Goal: Task Accomplishment & Management: Use online tool/utility

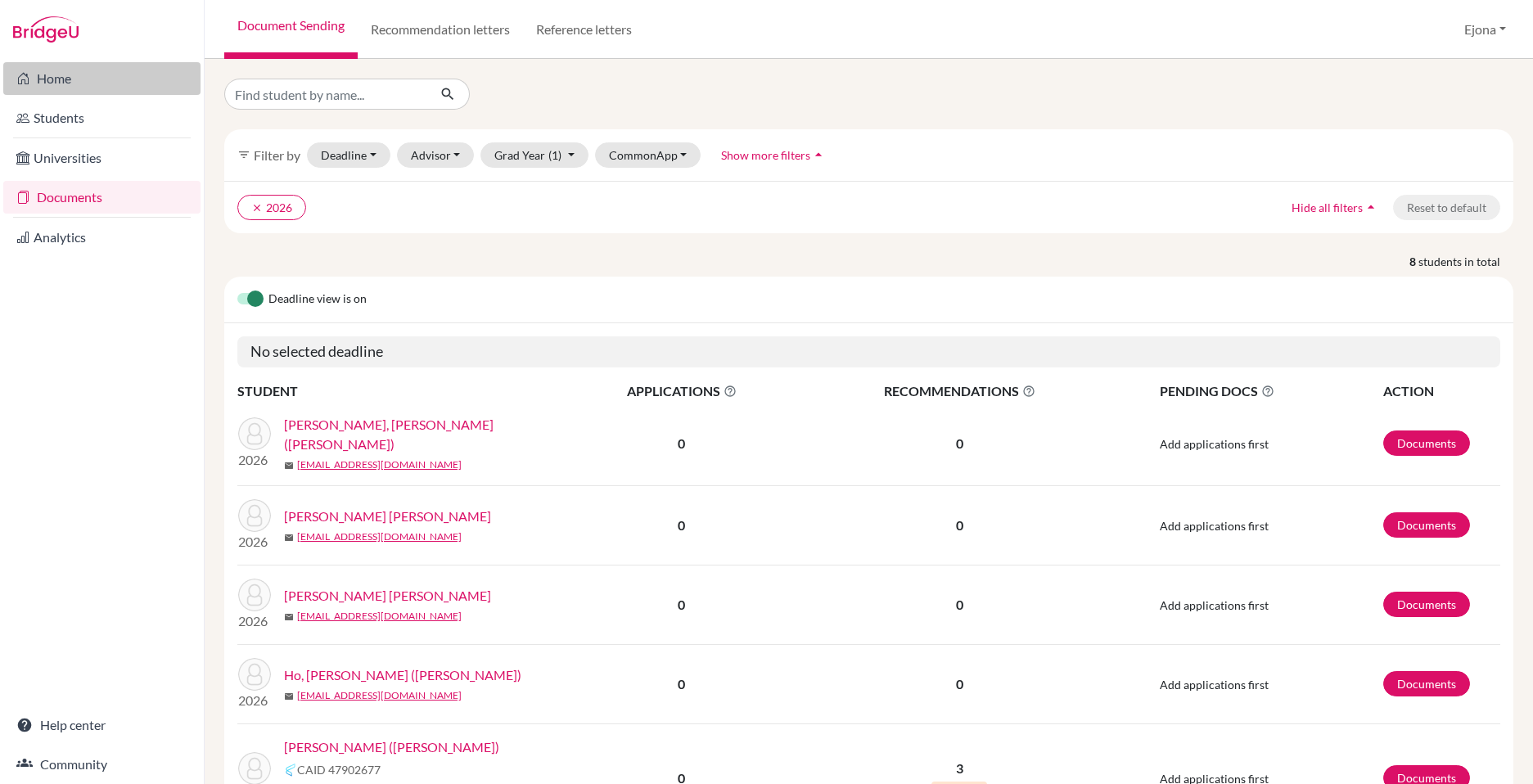
click at [90, 75] on link "Home" at bounding box center [103, 78] width 198 height 33
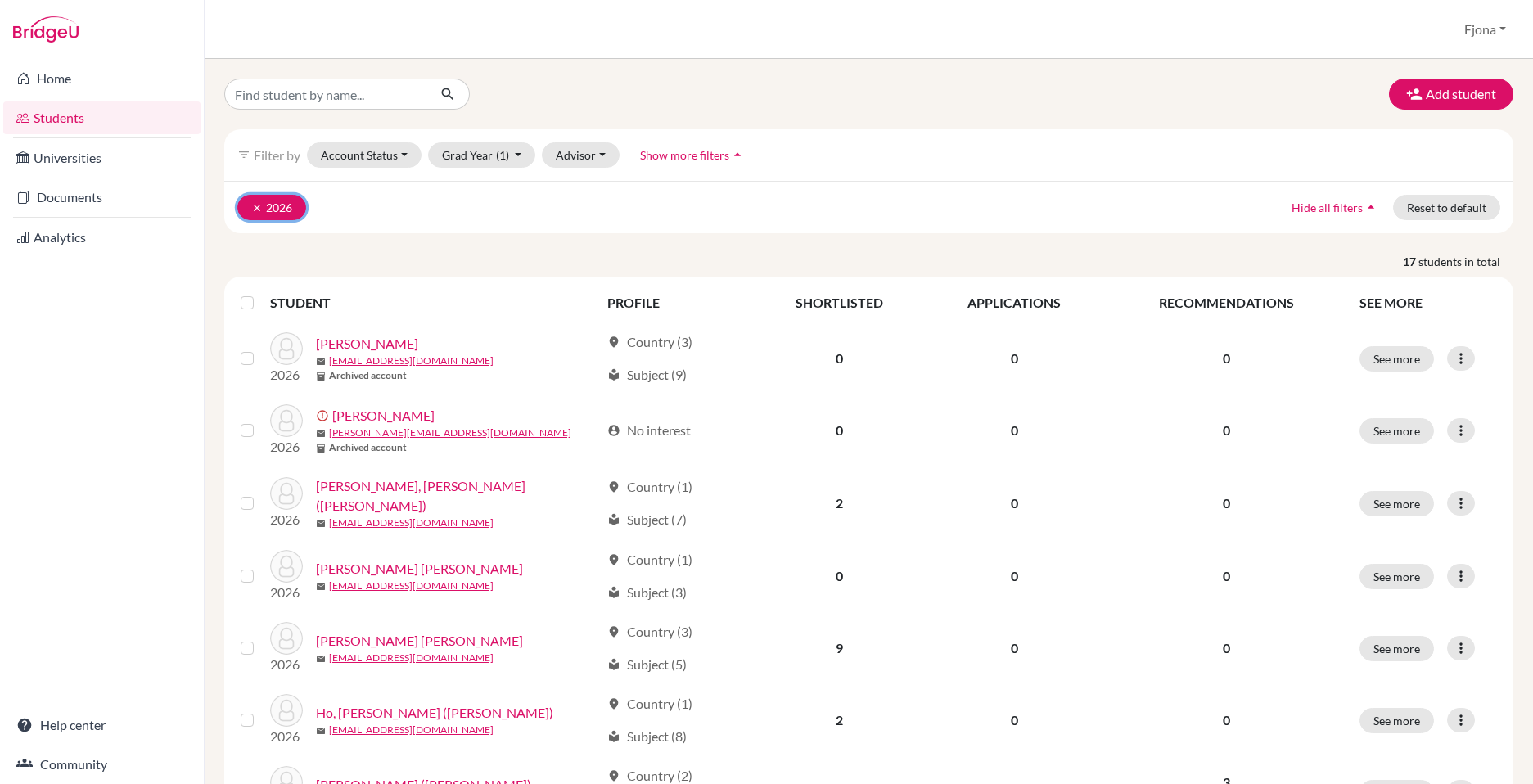
click at [252, 207] on icon "clear" at bounding box center [257, 208] width 11 height 11
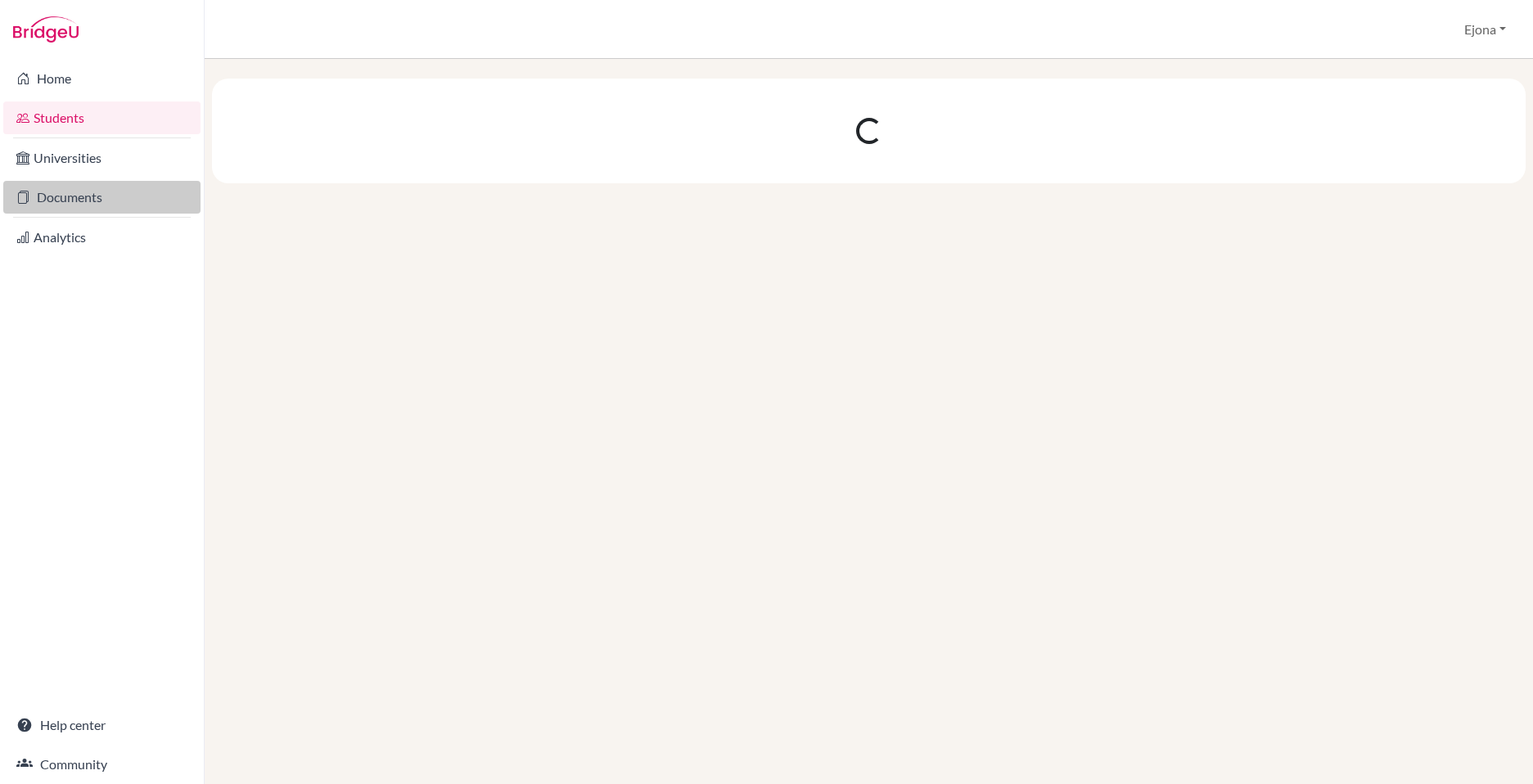
click at [63, 204] on link "Documents" at bounding box center [103, 197] width 198 height 33
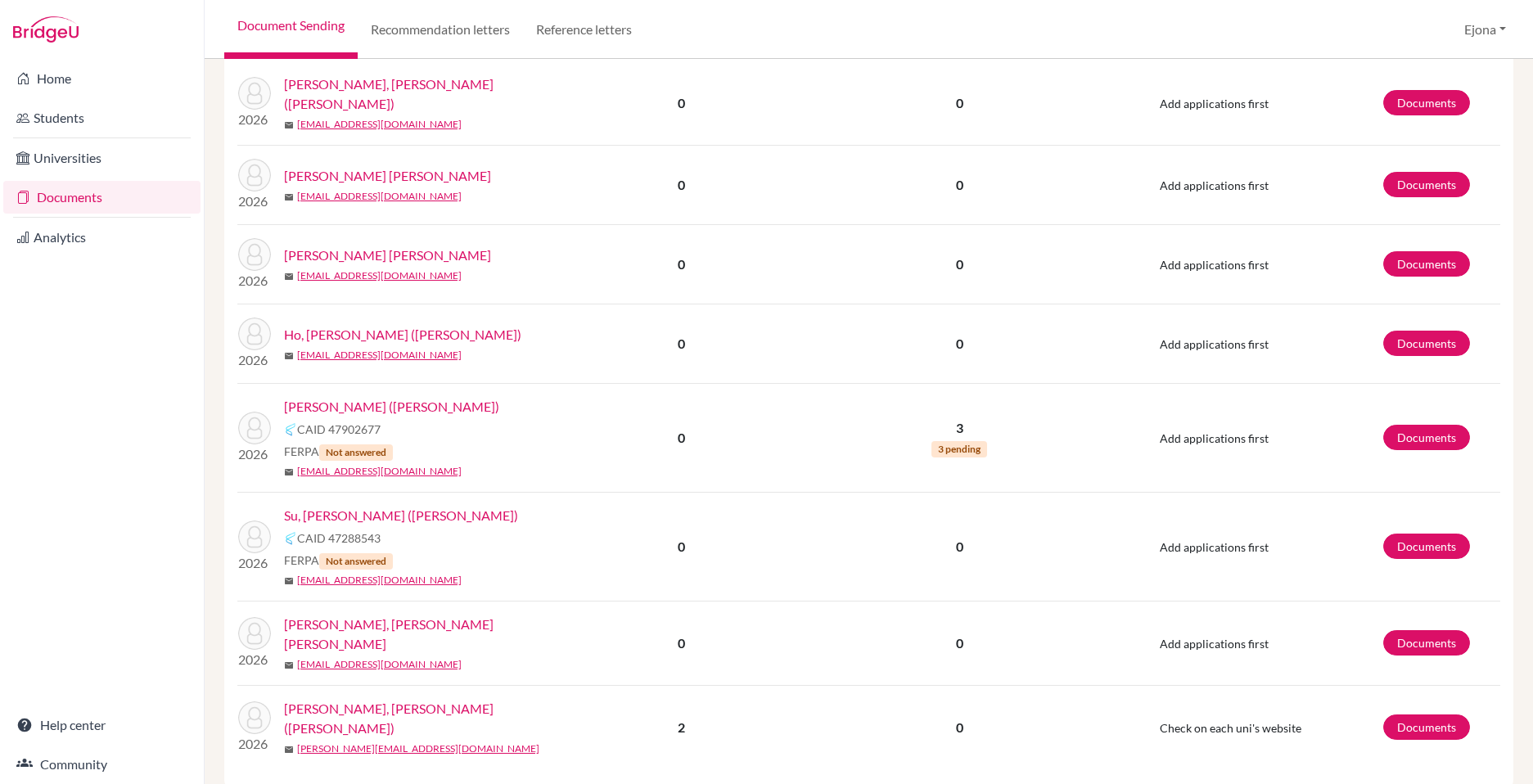
scroll to position [377, 0]
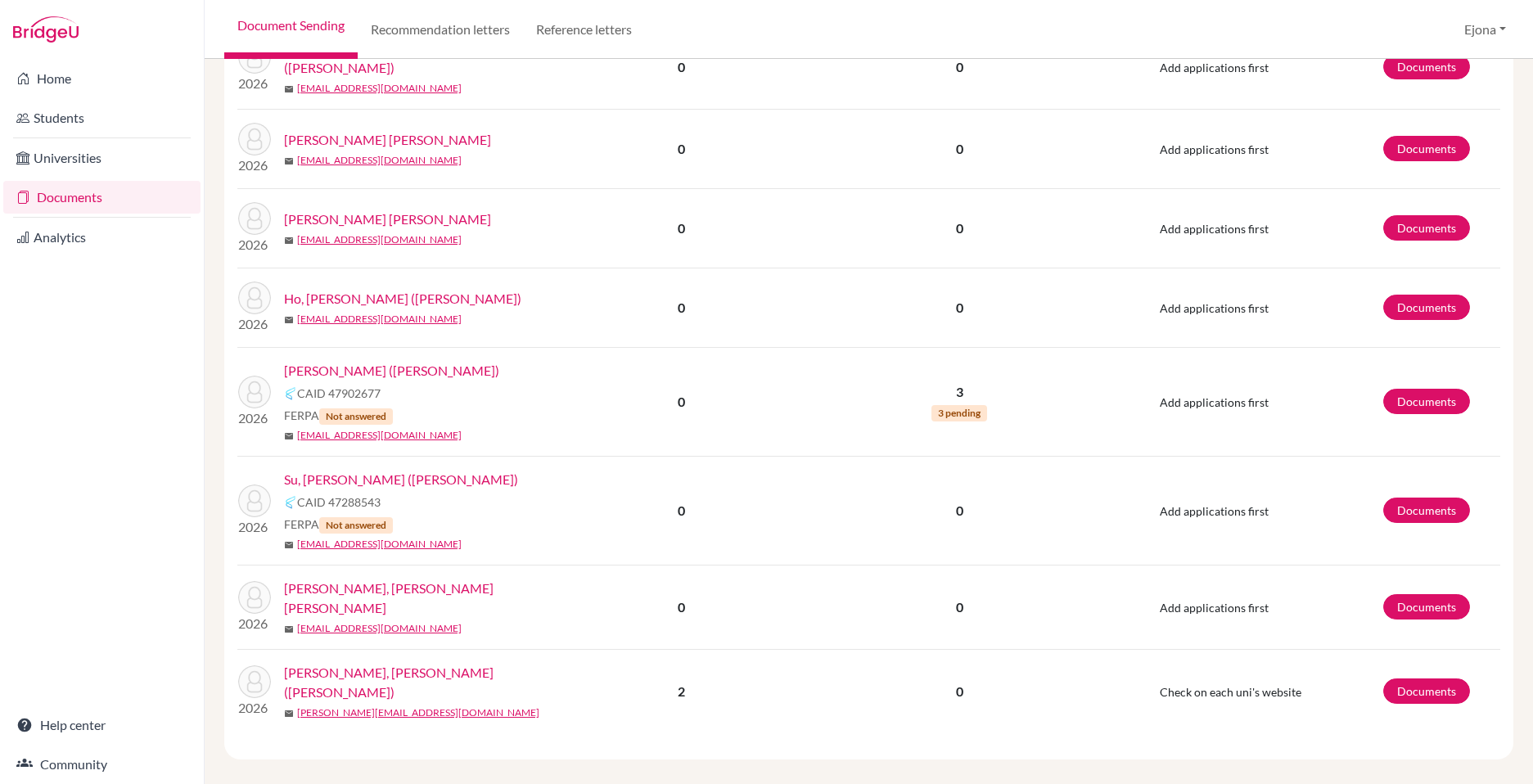
click at [395, 366] on link "[PERSON_NAME] ([PERSON_NAME])" at bounding box center [392, 370] width 215 height 20
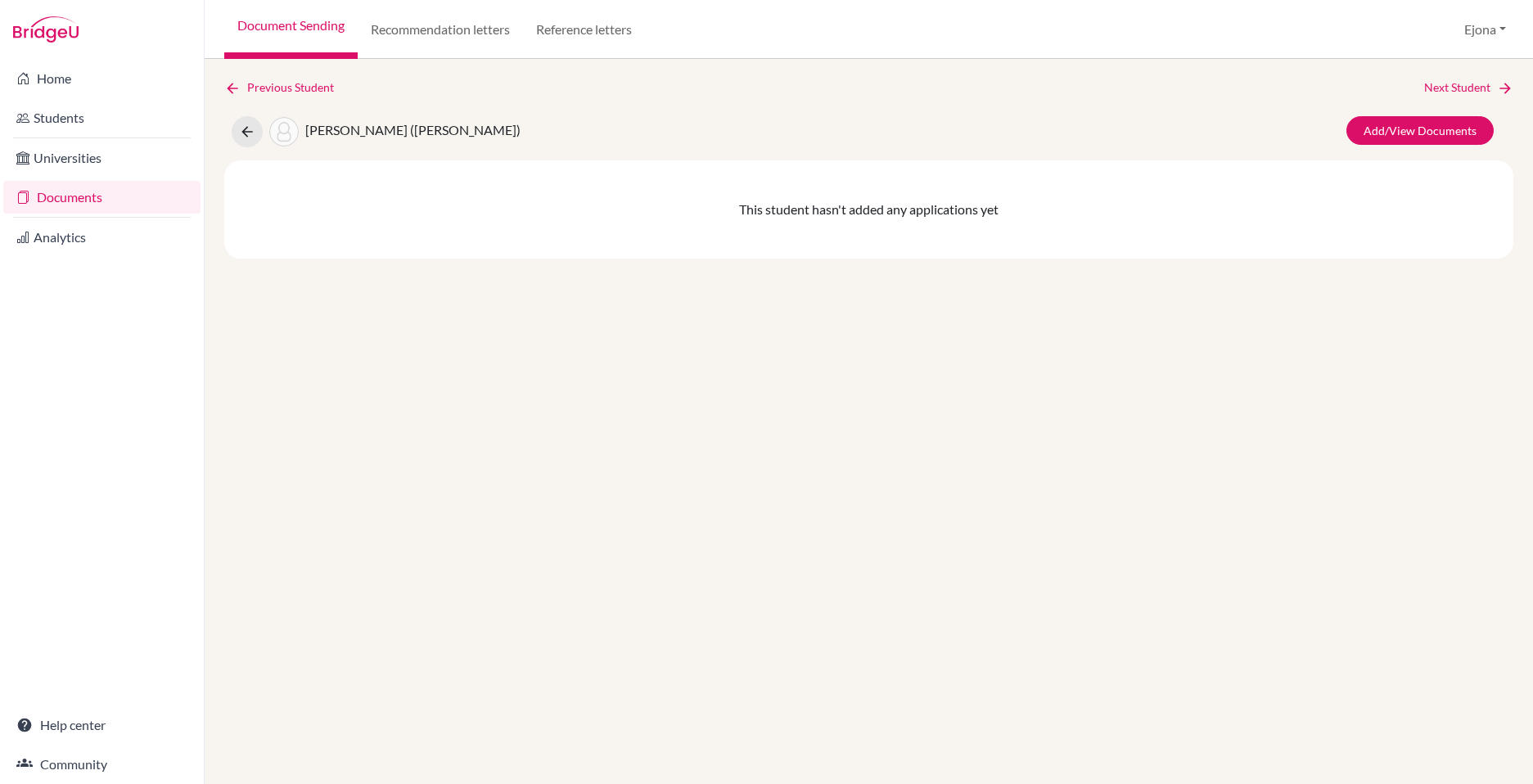
click at [86, 194] on link "Documents" at bounding box center [103, 197] width 198 height 33
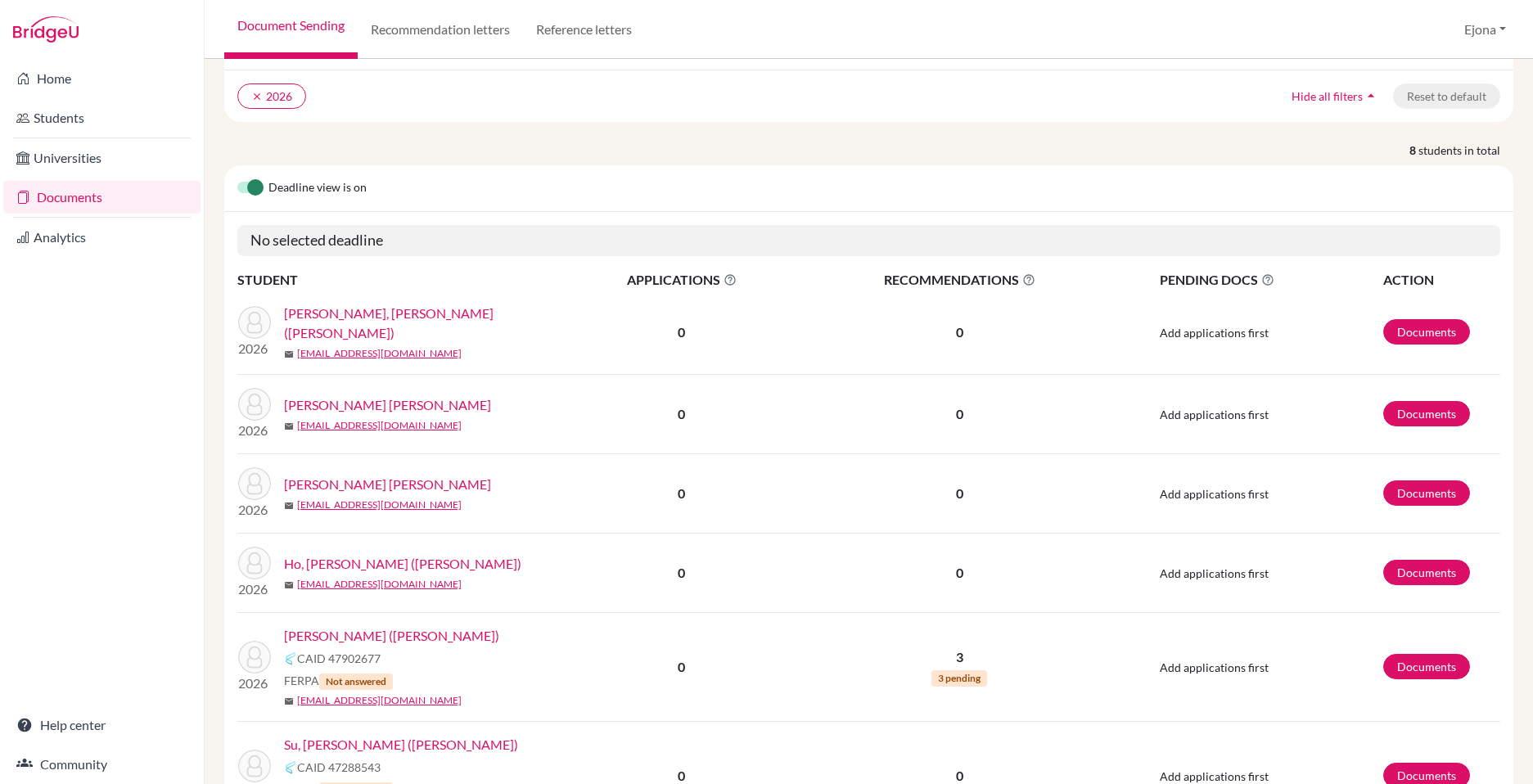
scroll to position [377, 0]
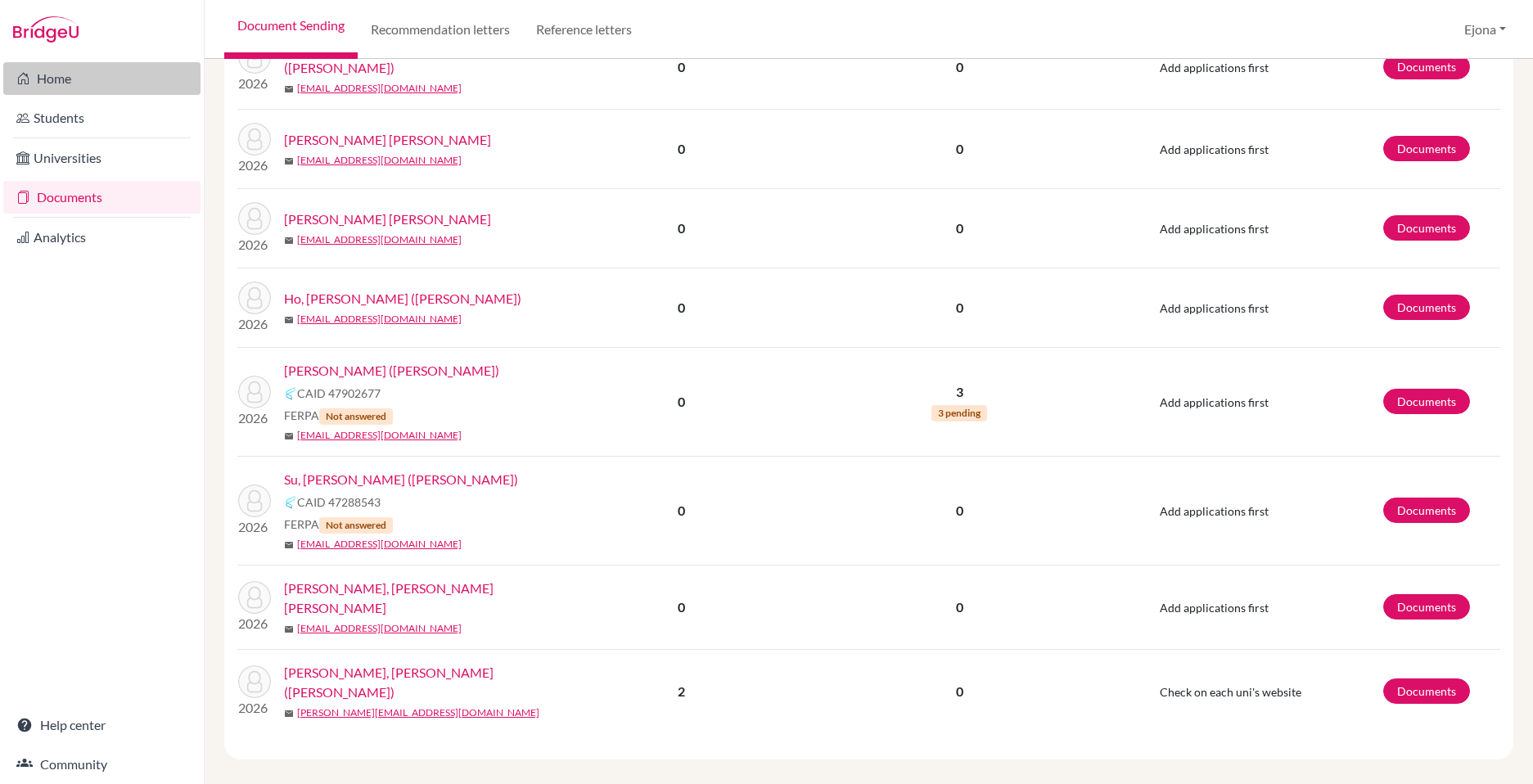
click at [88, 77] on link "Home" at bounding box center [103, 78] width 198 height 33
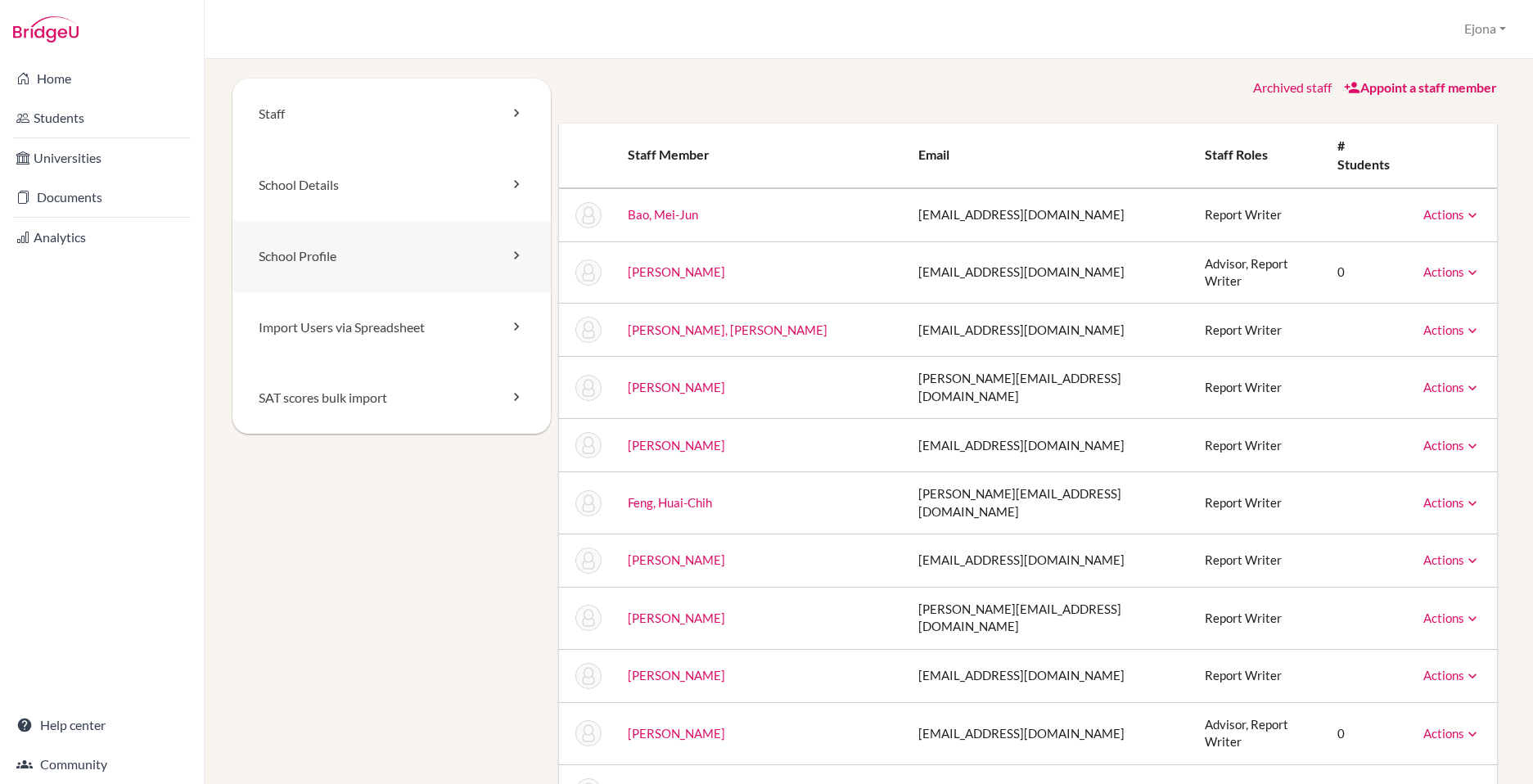
click at [331, 271] on link "School Profile" at bounding box center [392, 256] width 319 height 71
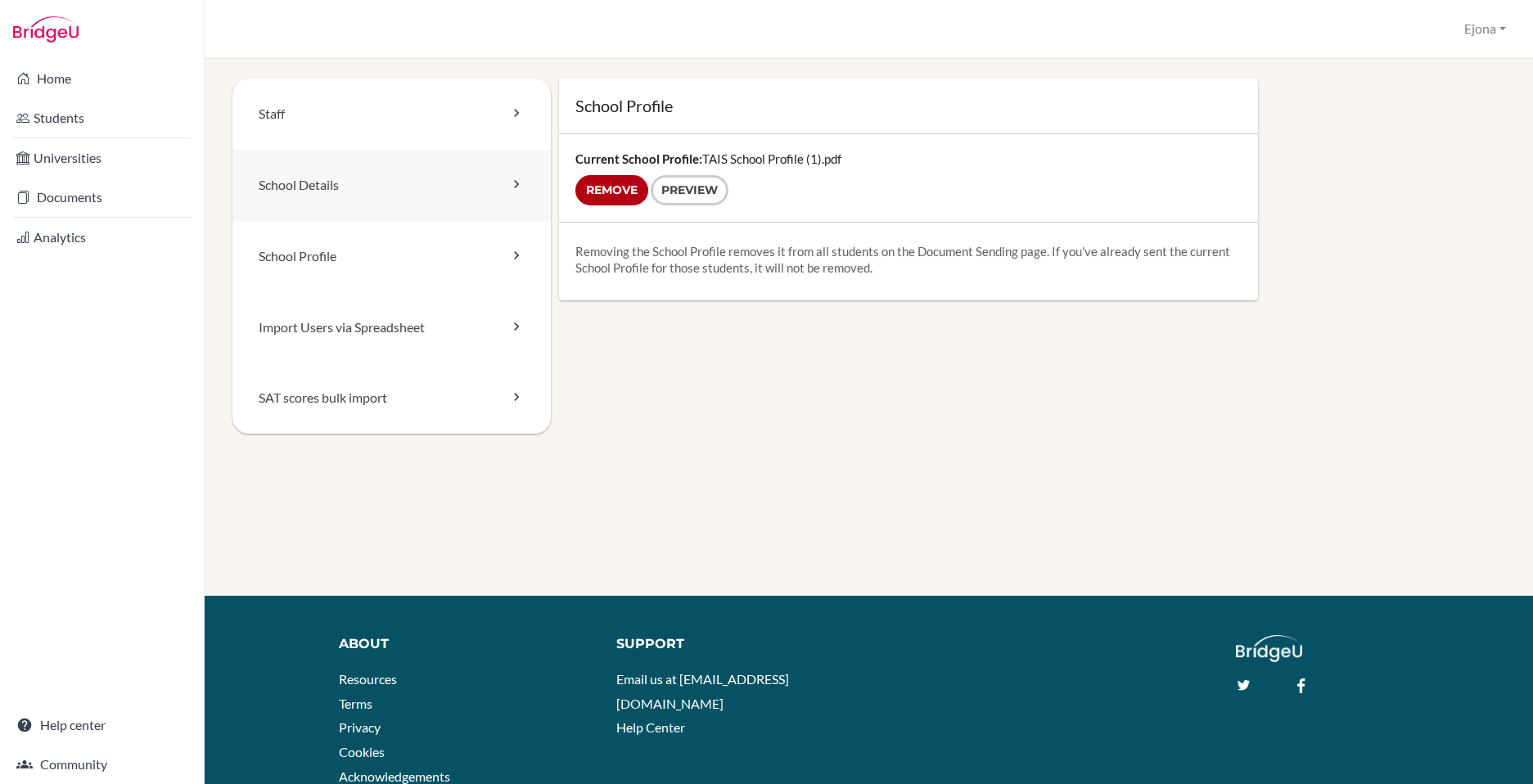
click at [366, 209] on link "School Details" at bounding box center [392, 186] width 319 height 71
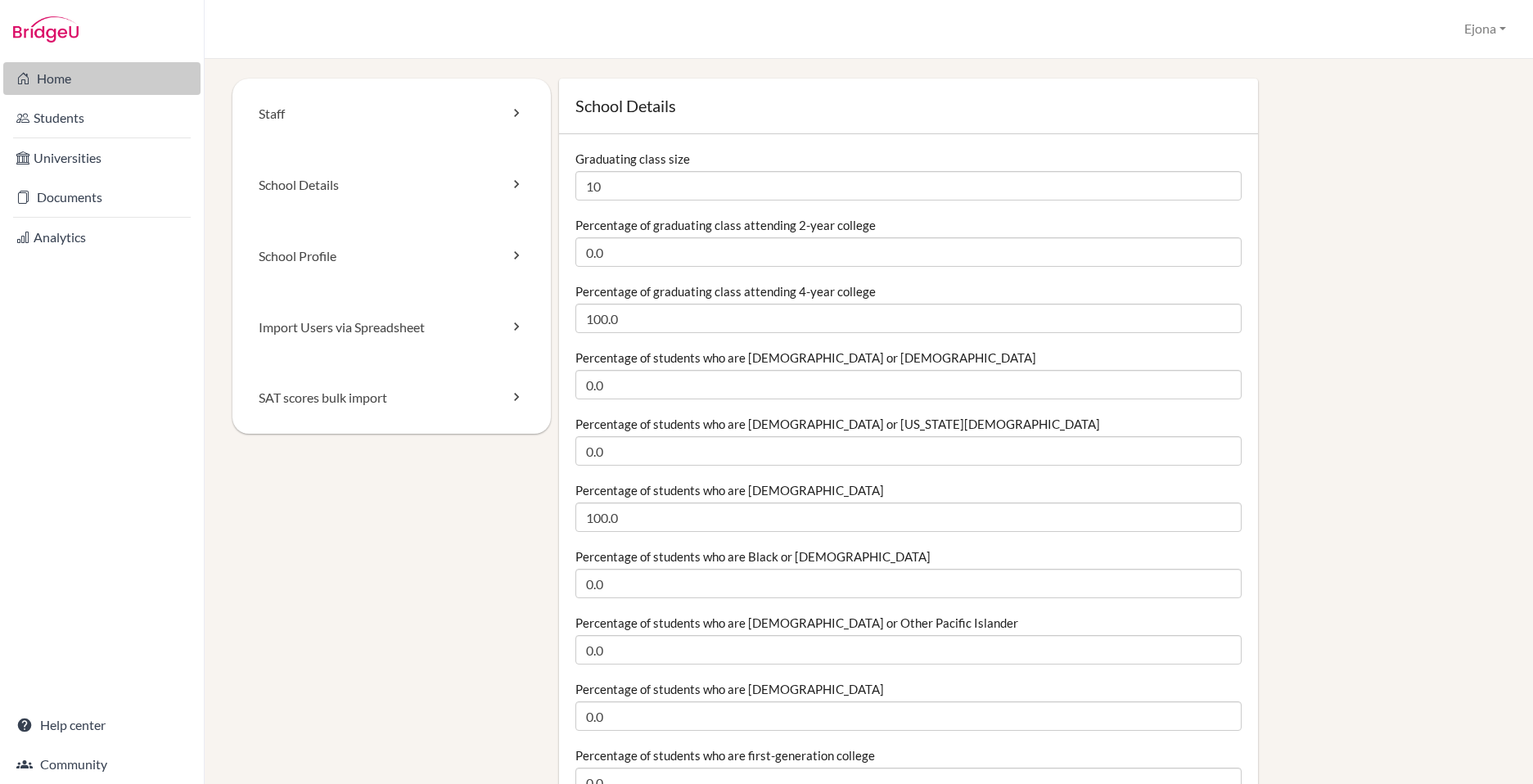
click at [101, 77] on link "Home" at bounding box center [103, 78] width 198 height 33
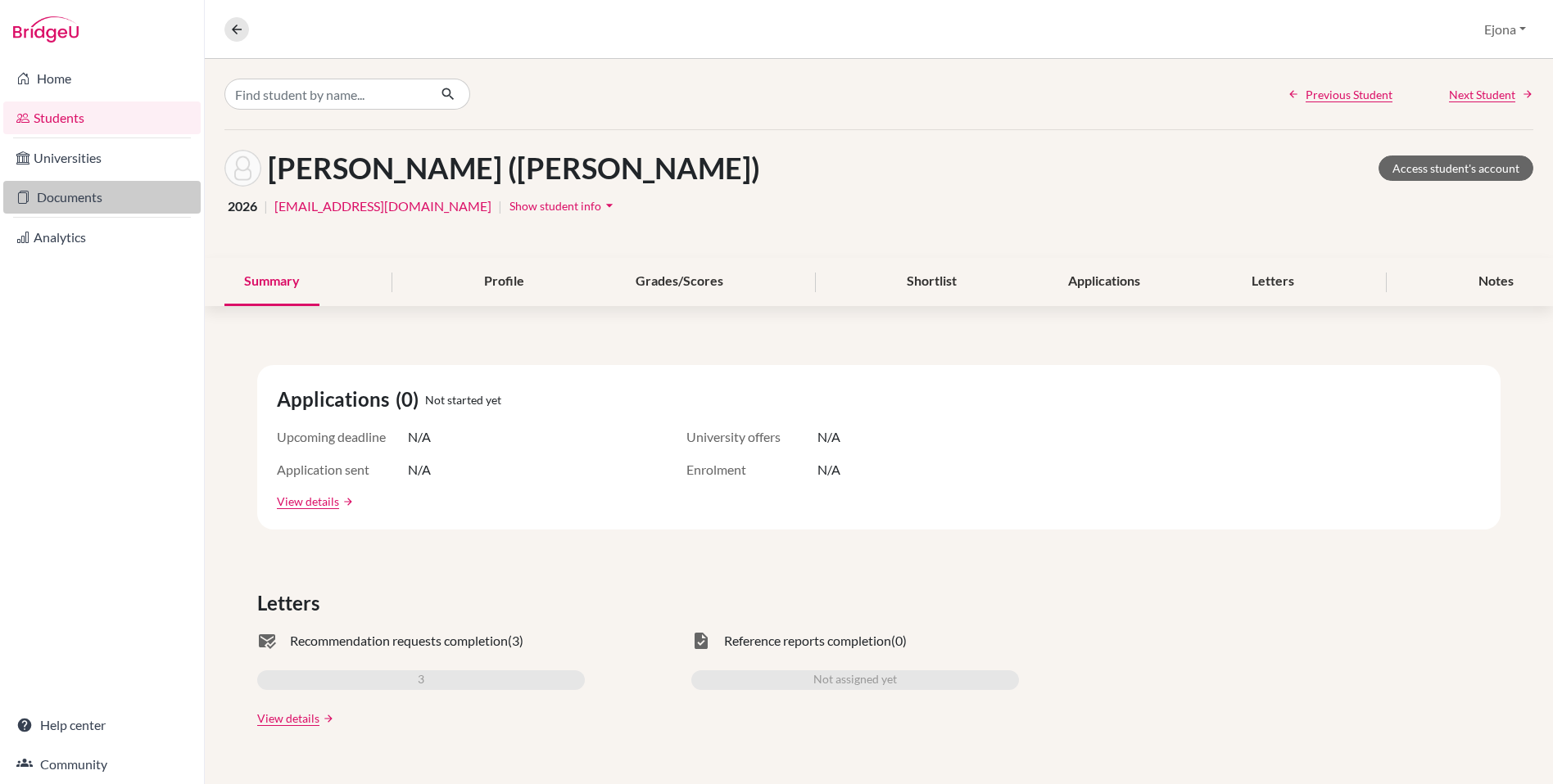
click at [83, 192] on link "Documents" at bounding box center [103, 197] width 198 height 33
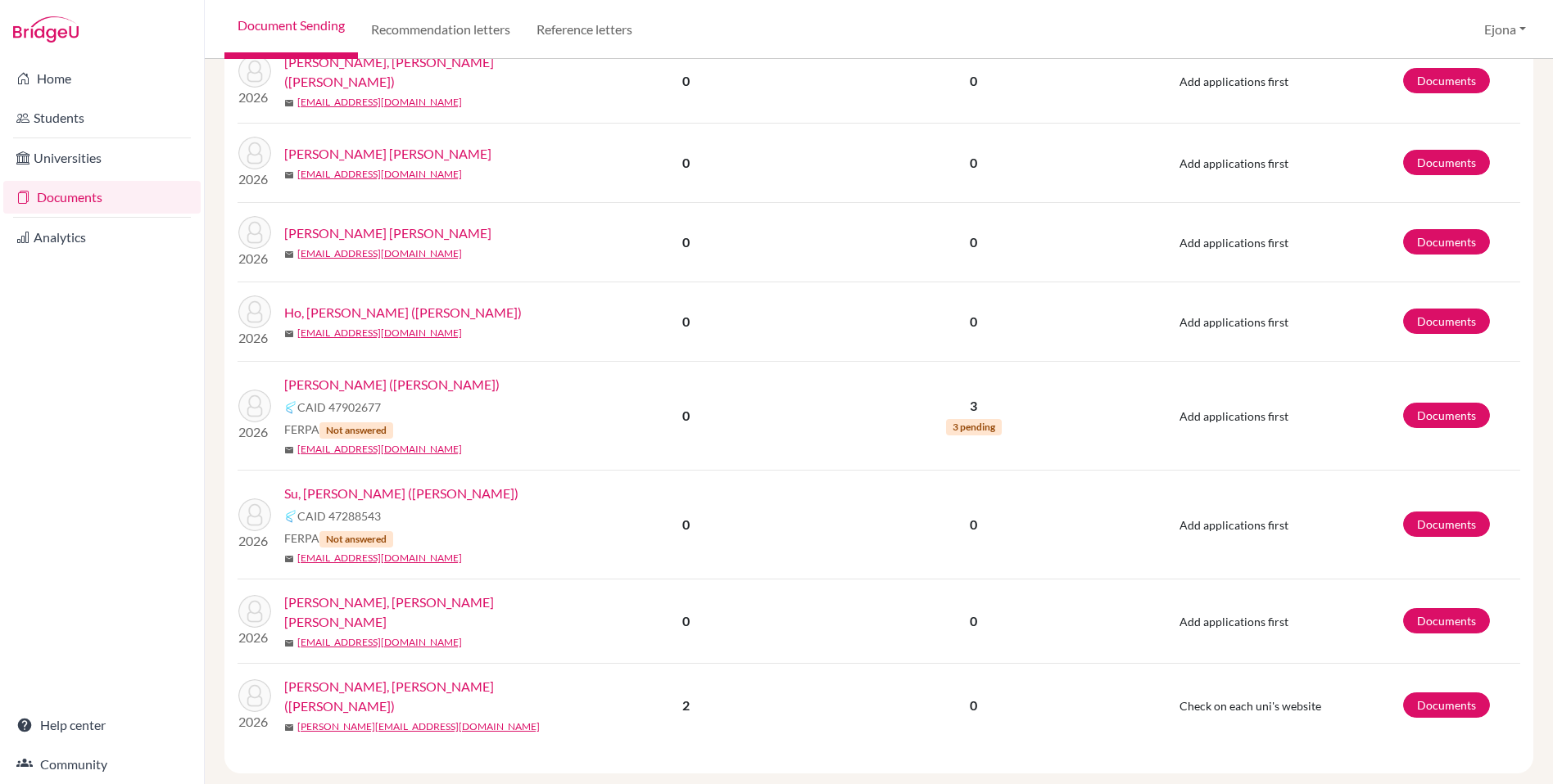
scroll to position [371, 0]
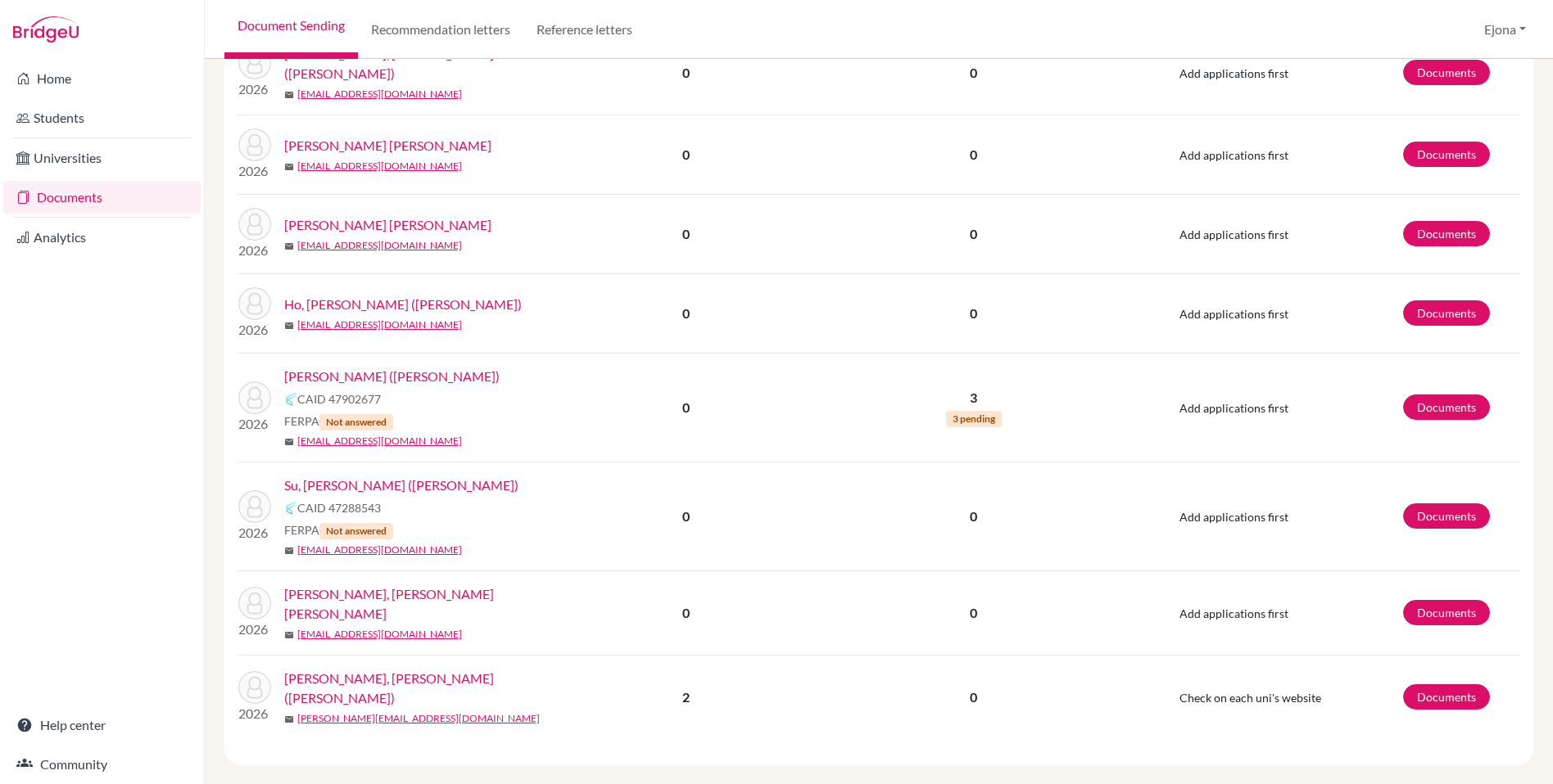
click at [404, 367] on link "[PERSON_NAME] ([PERSON_NAME])" at bounding box center [392, 376] width 215 height 20
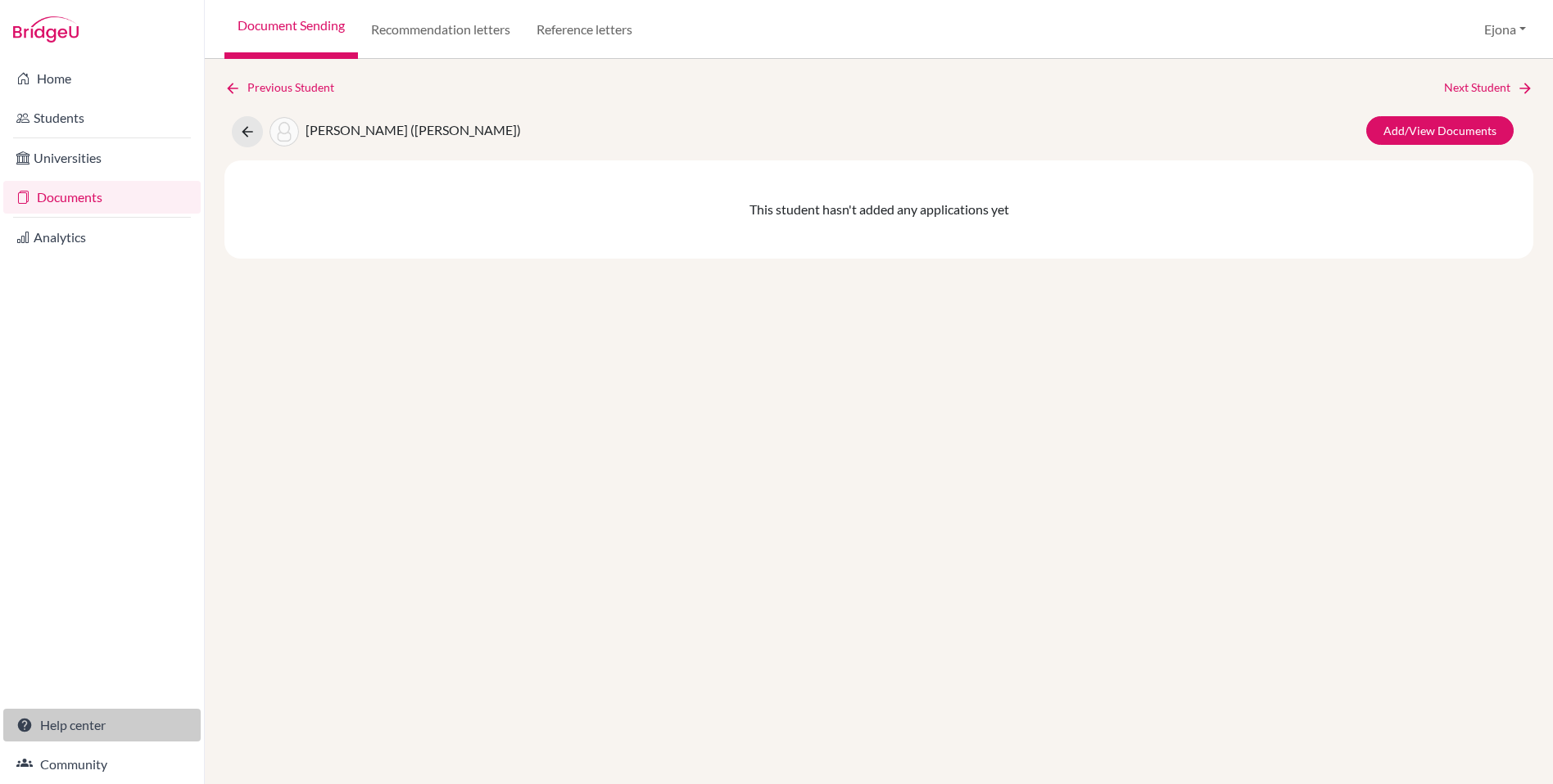
click at [92, 726] on link "Help center" at bounding box center [103, 724] width 198 height 33
click at [89, 763] on link "Community" at bounding box center [103, 763] width 198 height 33
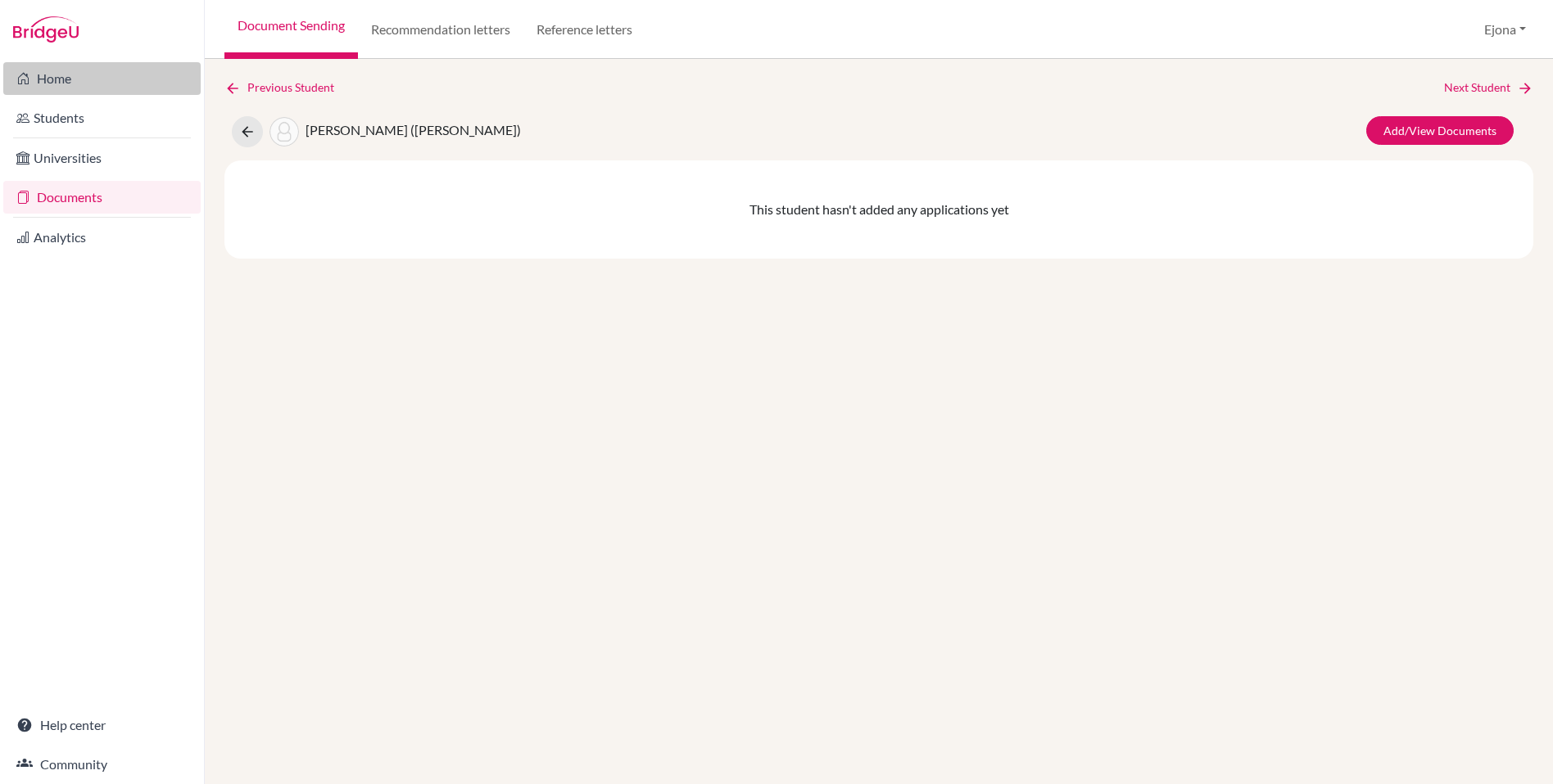
click at [124, 73] on link "Home" at bounding box center [103, 78] width 198 height 33
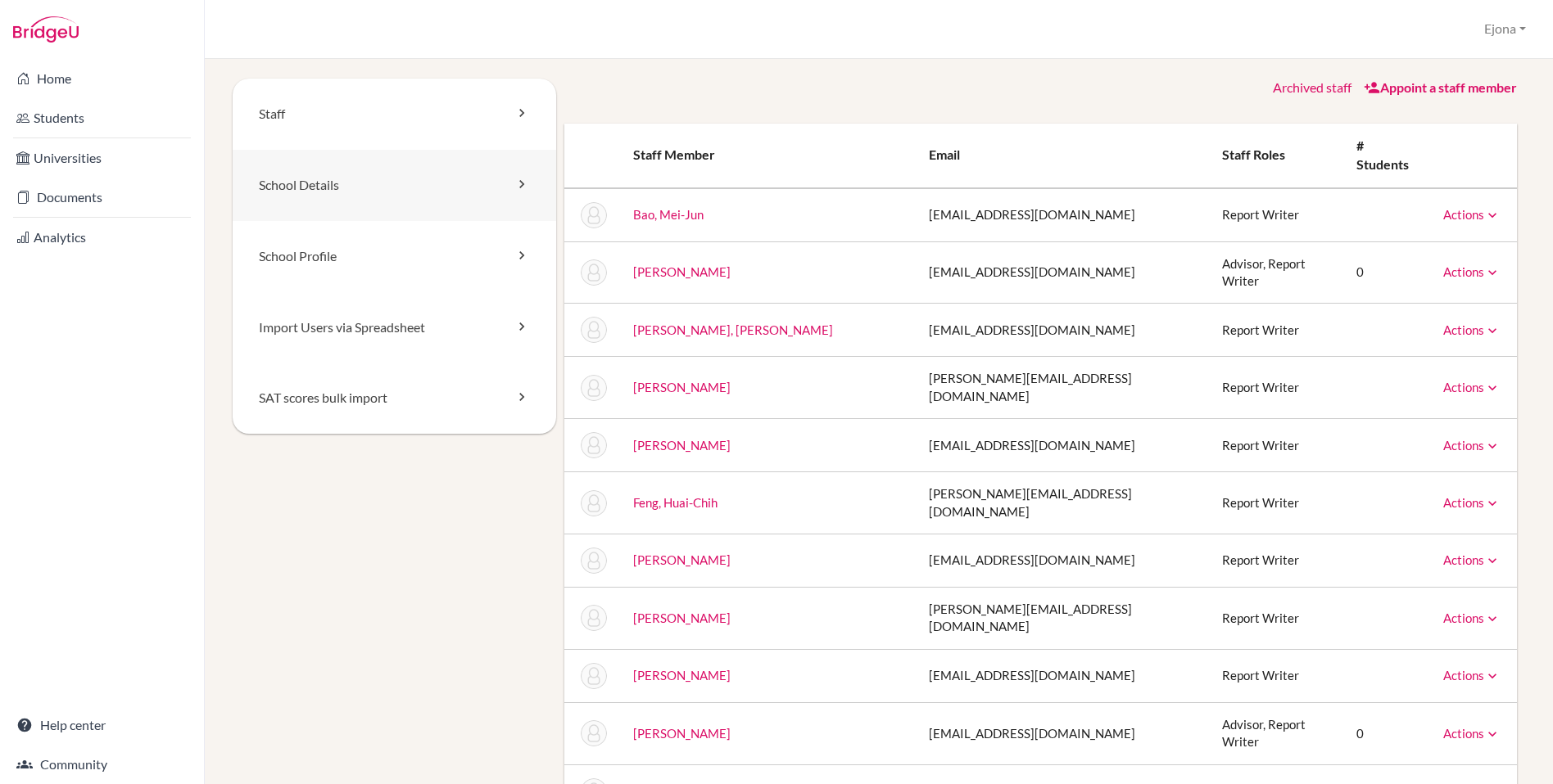
click at [407, 183] on link "School Details" at bounding box center [394, 186] width 324 height 71
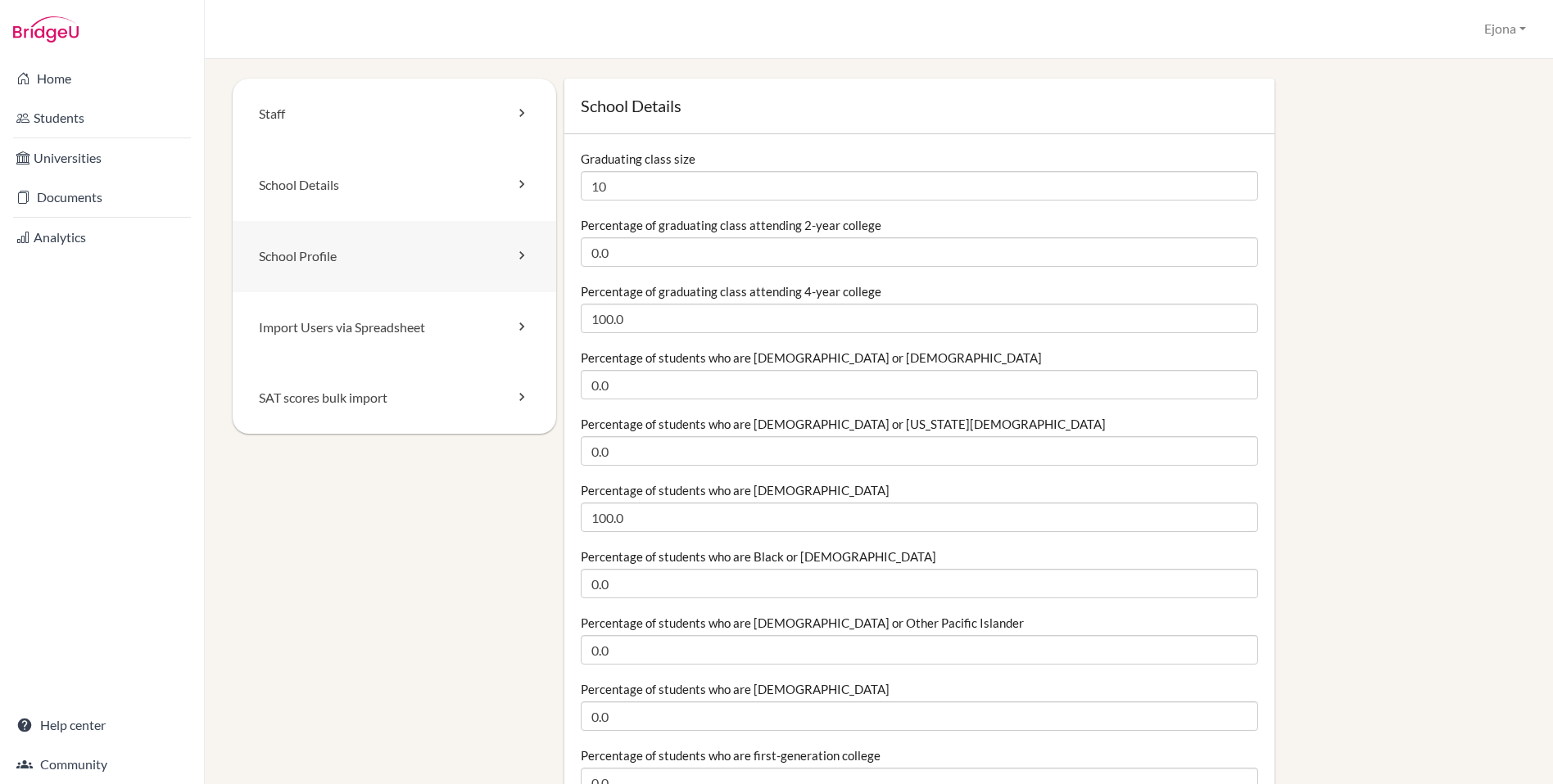
click at [393, 252] on link "School Profile" at bounding box center [394, 256] width 324 height 71
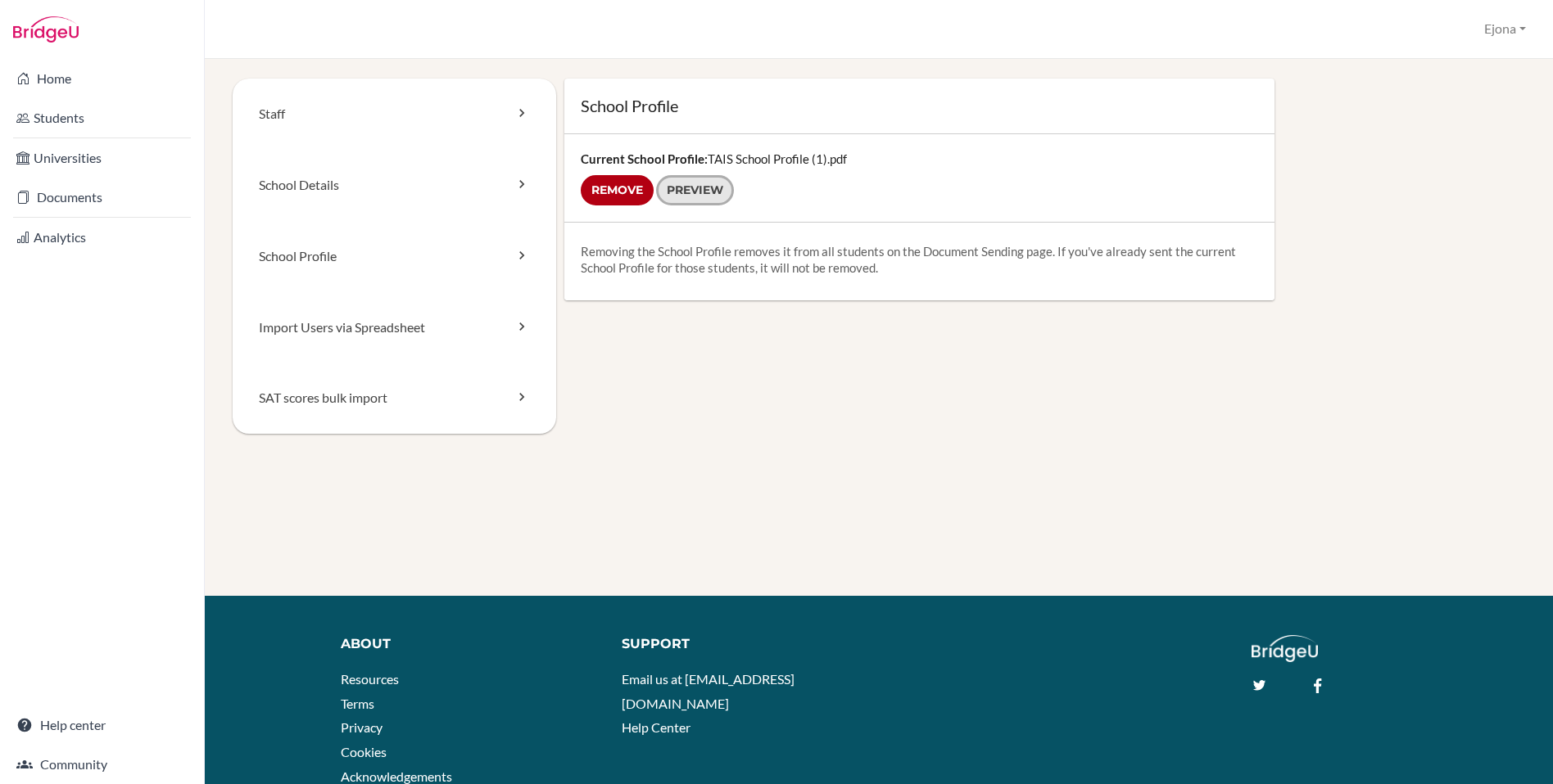
click at [701, 190] on link "Preview" at bounding box center [694, 190] width 77 height 30
click at [62, 232] on link "Analytics" at bounding box center [103, 237] width 198 height 33
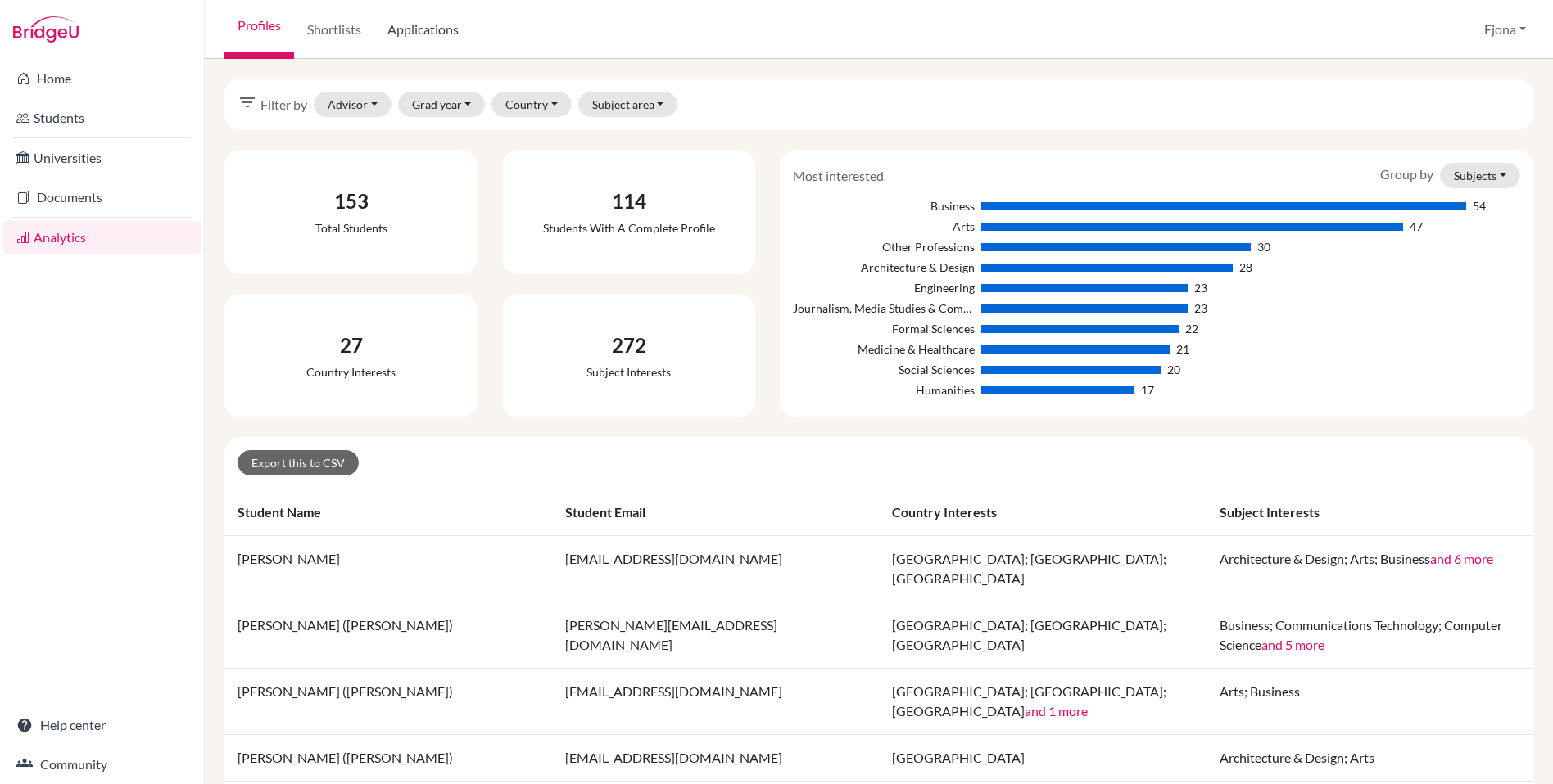
click at [395, 24] on link "Applications" at bounding box center [423, 29] width 97 height 59
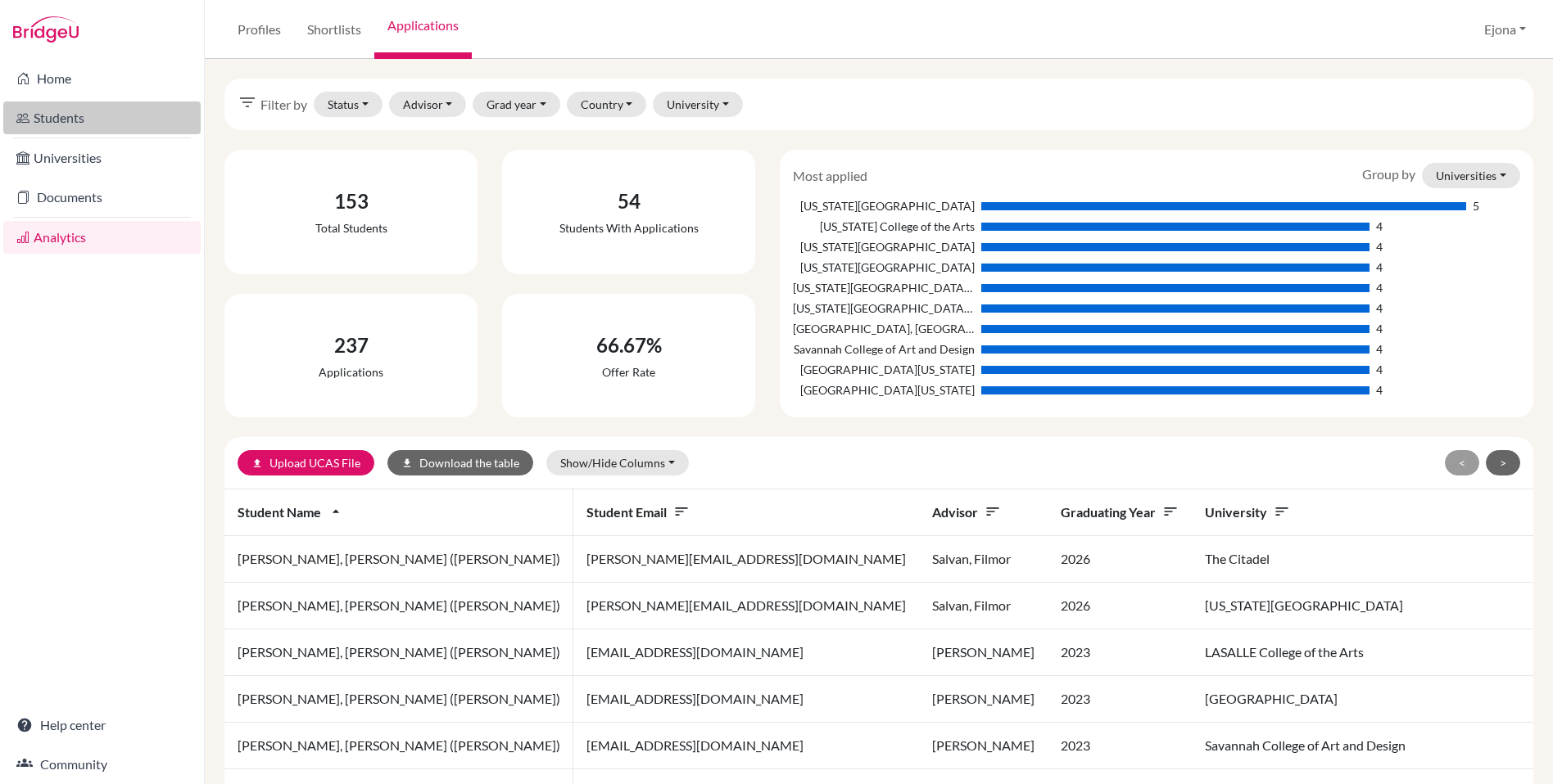
click at [104, 109] on link "Students" at bounding box center [103, 117] width 198 height 33
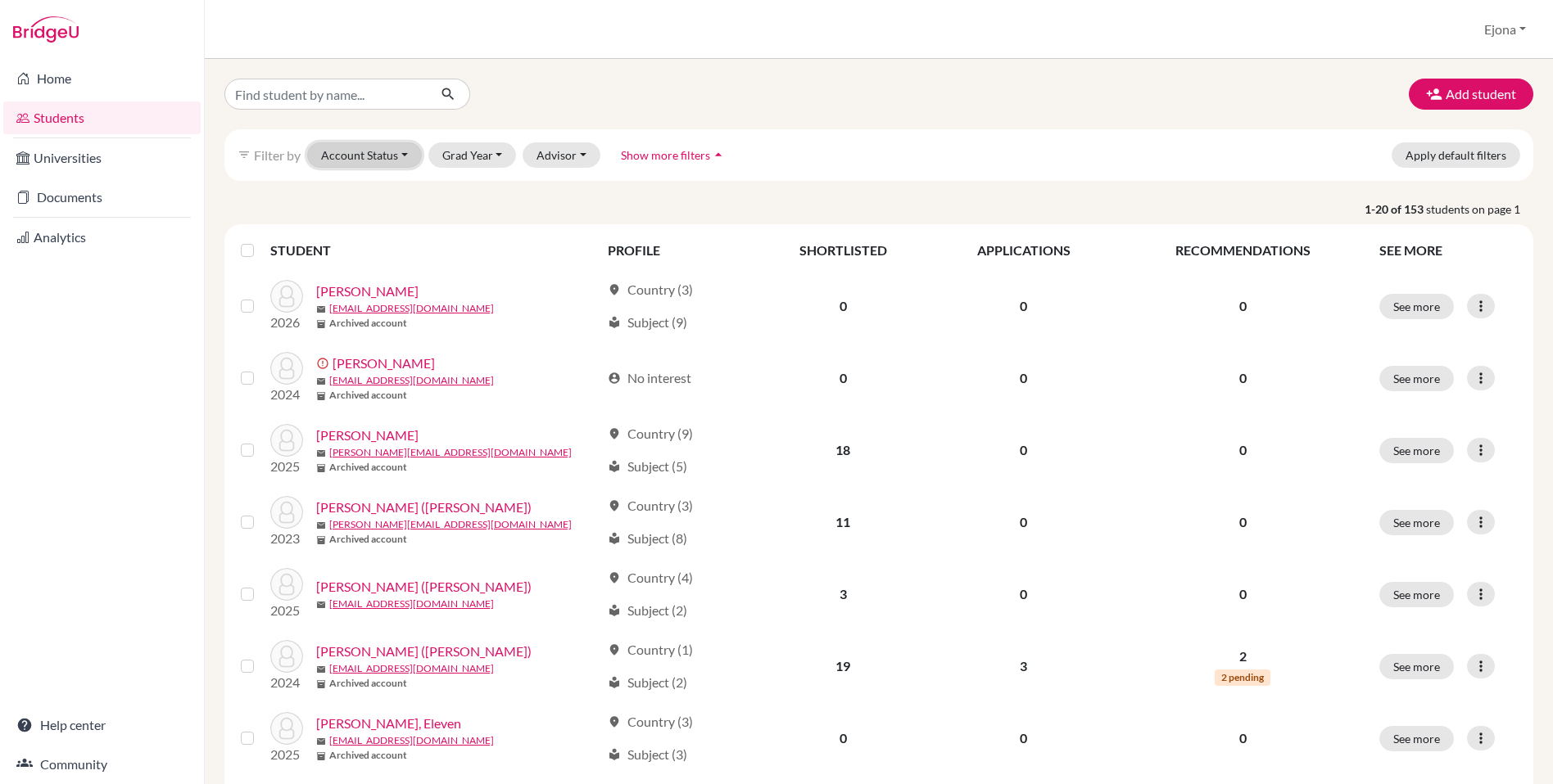
click at [366, 152] on button "Account Status" at bounding box center [364, 155] width 115 height 25
click at [481, 153] on button "Grad Year" at bounding box center [472, 155] width 89 height 25
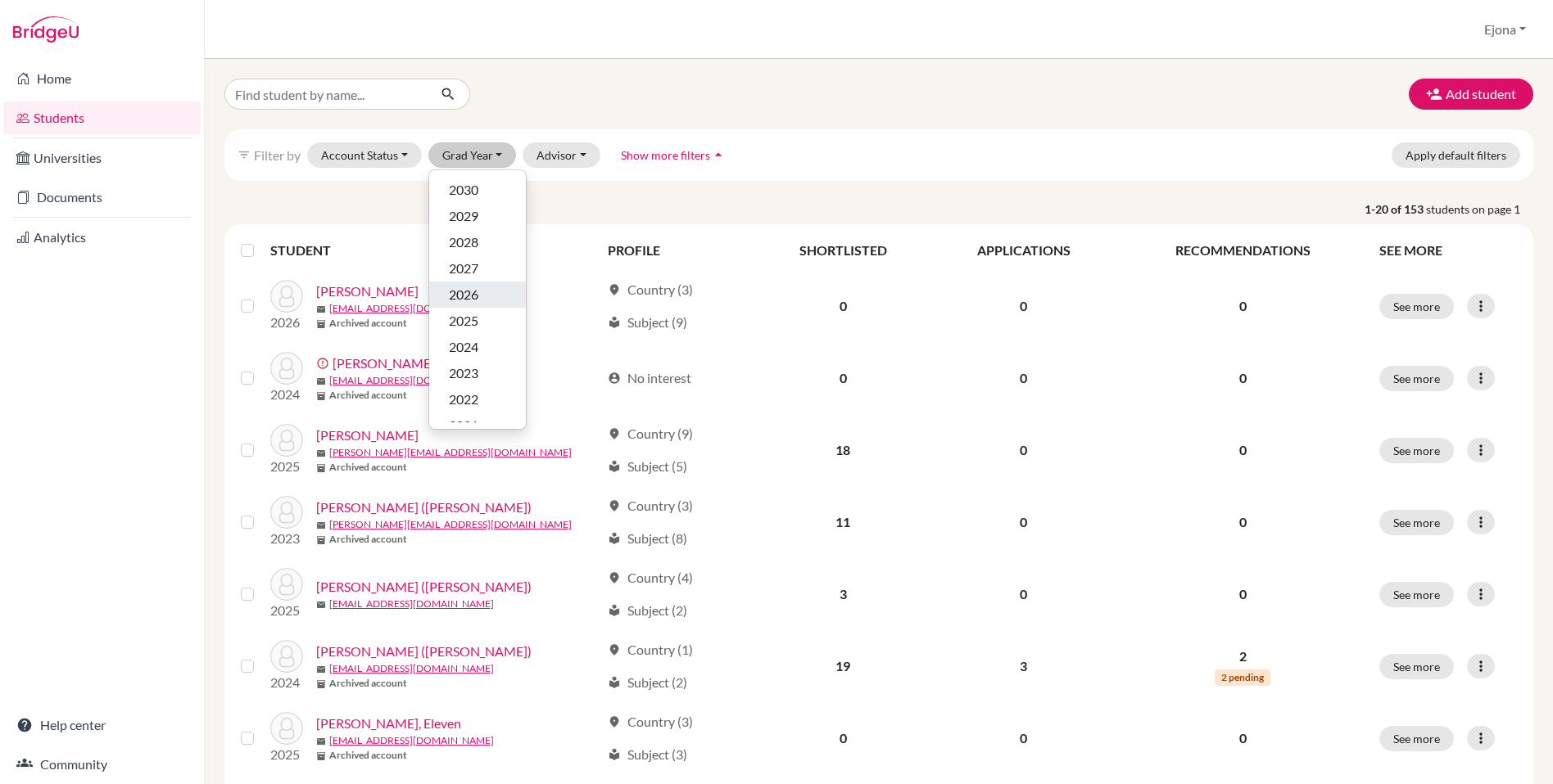
click at [483, 294] on div "2026" at bounding box center [477, 295] width 57 height 20
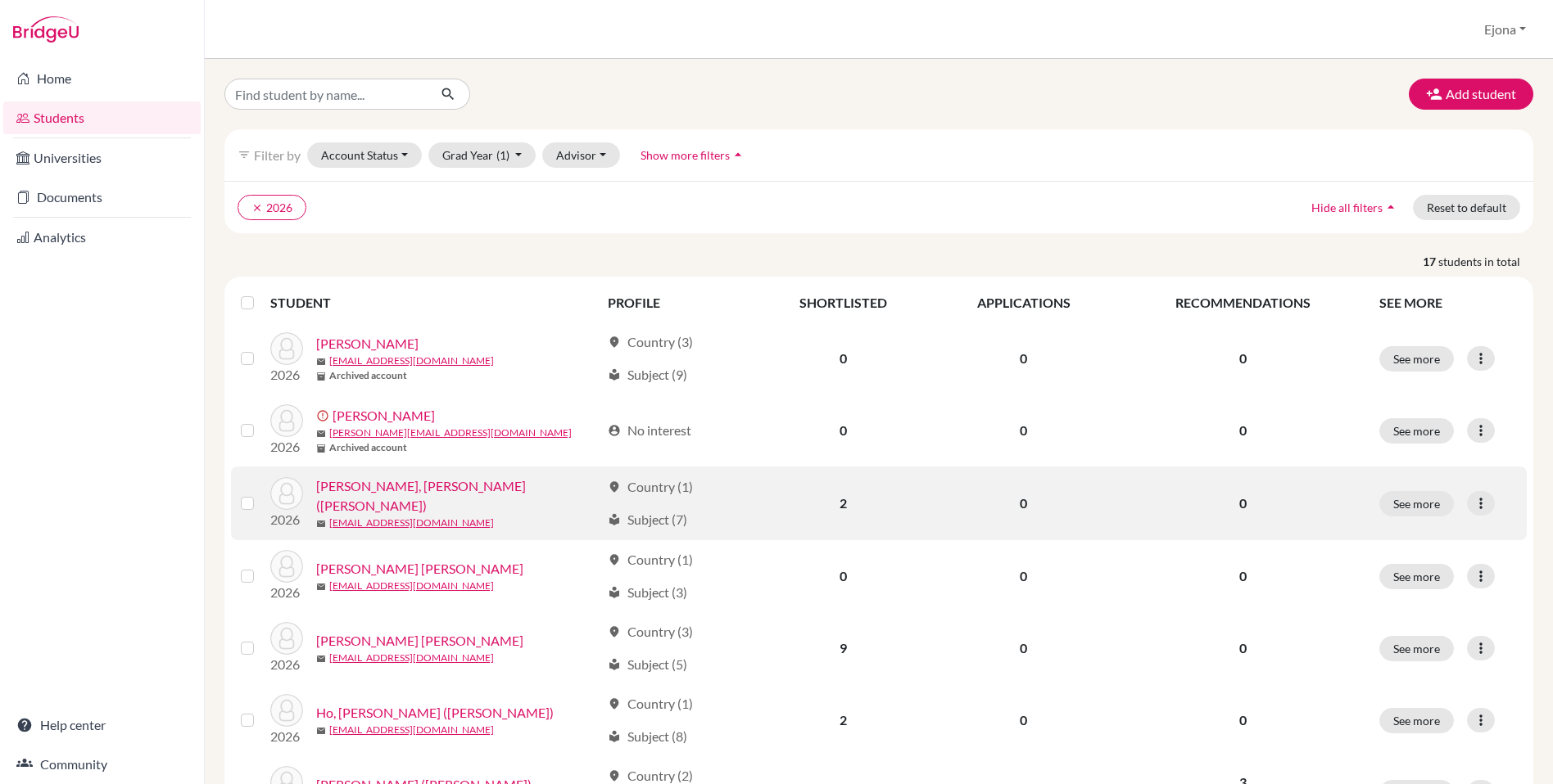
click at [413, 493] on link "[PERSON_NAME], [PERSON_NAME] ([PERSON_NAME])" at bounding box center [458, 496] width 284 height 39
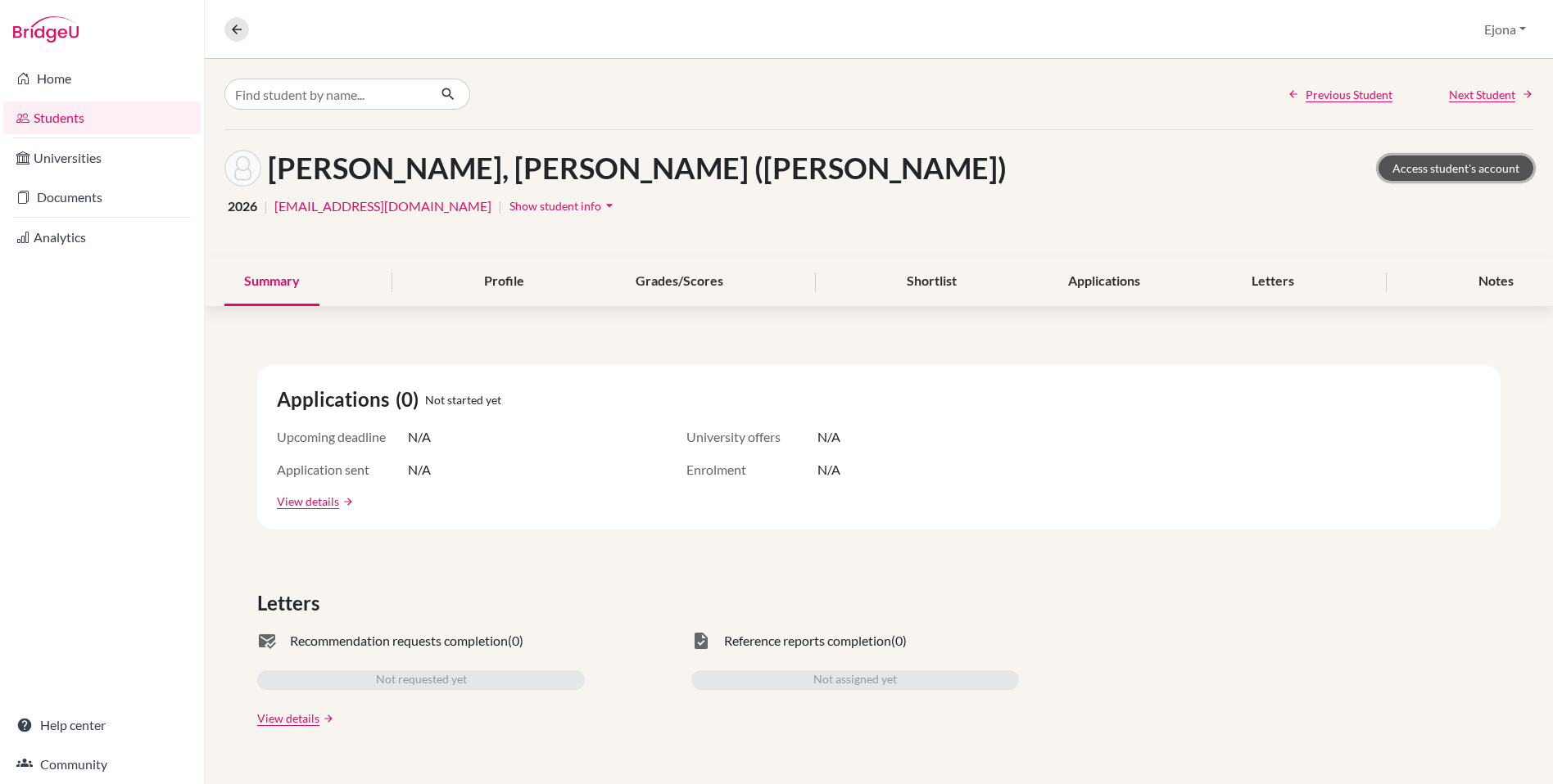
click at [1463, 169] on link "Access student's account" at bounding box center [1456, 168] width 155 height 25
